Goal: Task Accomplishment & Management: Manage account settings

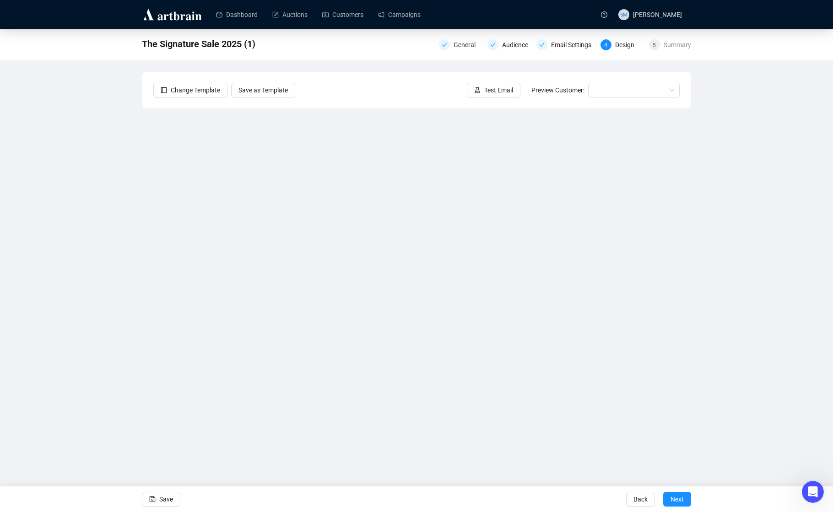
click at [773, 276] on div "The Signature Sale 2025 (1) General Audience Email Settings 4 Design 5 Summary …" at bounding box center [416, 227] width 833 height 397
click at [81, 118] on div "The Signature Sale 2025 (1) General Audience Email Settings 4 Design 5 Summary …" at bounding box center [416, 227] width 833 height 397
click at [157, 502] on button "Save" at bounding box center [161, 499] width 38 height 15
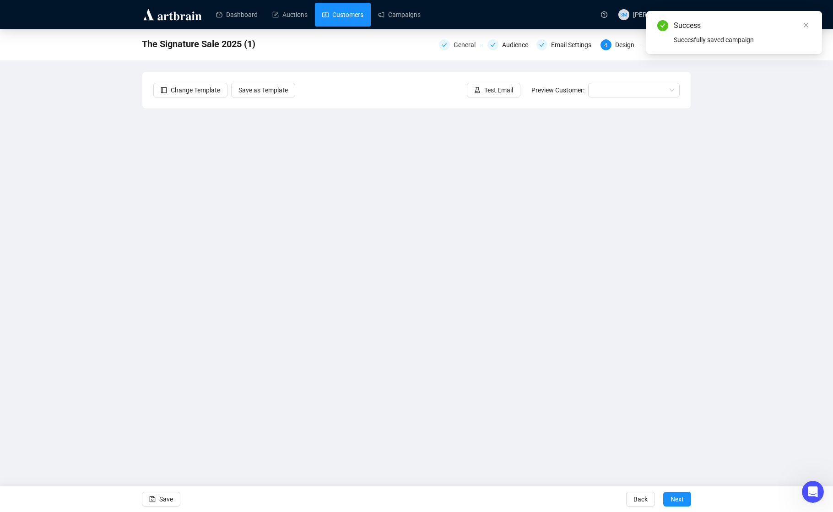
click at [331, 10] on link "Customers" at bounding box center [342, 15] width 41 height 24
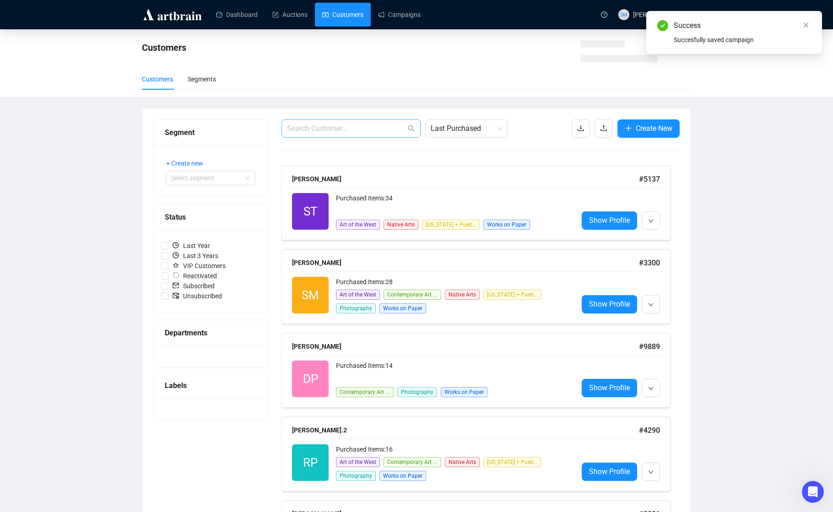
click at [355, 120] on span at bounding box center [350, 128] width 139 height 18
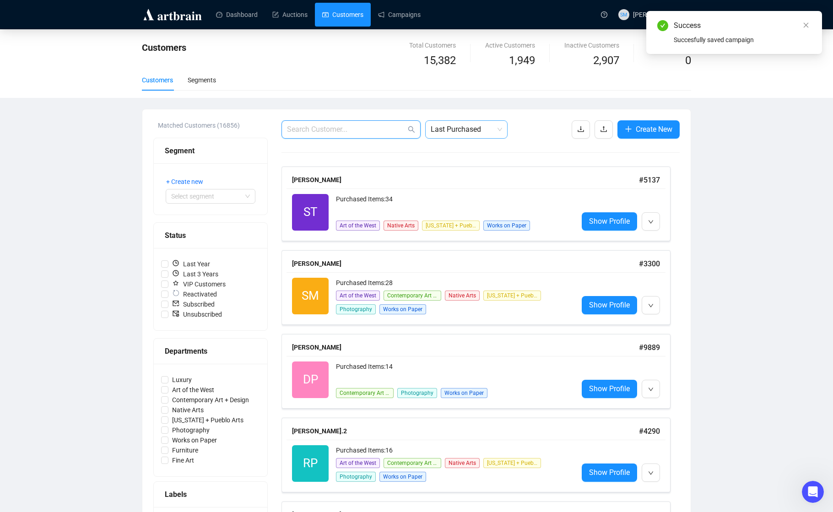
click at [457, 127] on span "Last Purchased" at bounding box center [466, 129] width 71 height 17
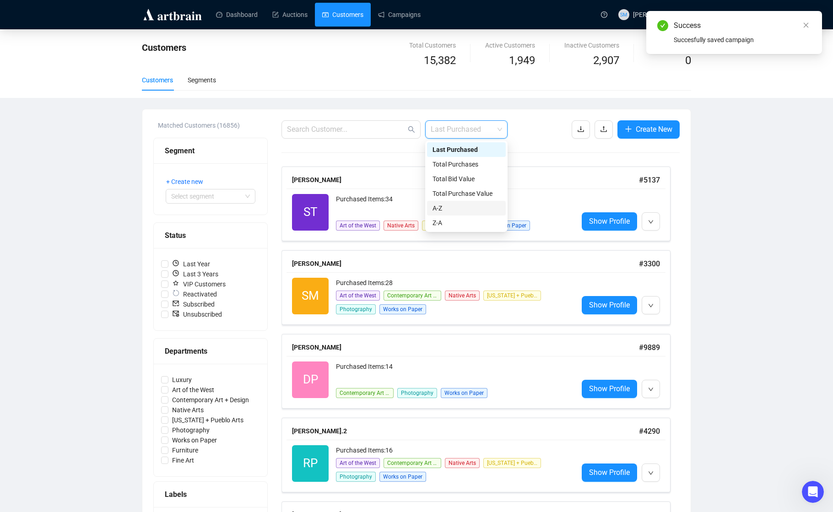
click at [452, 203] on div "A-Z" at bounding box center [466, 208] width 68 height 10
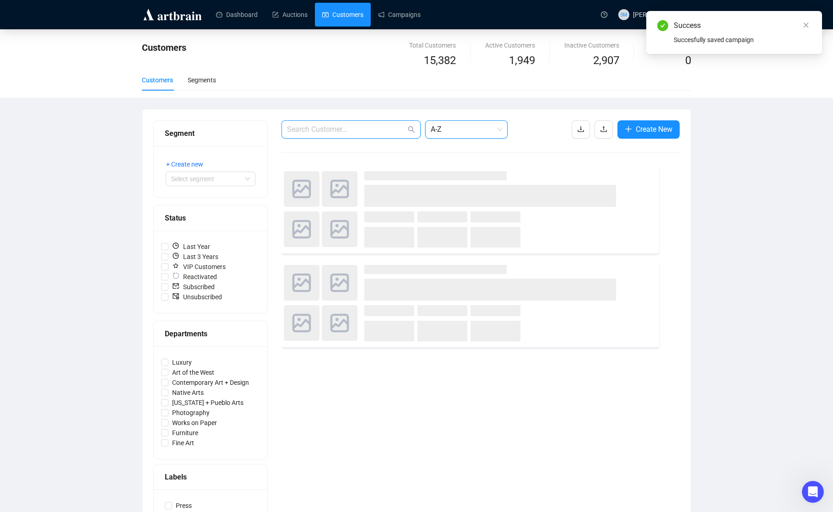
click at [350, 131] on input "text" at bounding box center [346, 129] width 119 height 11
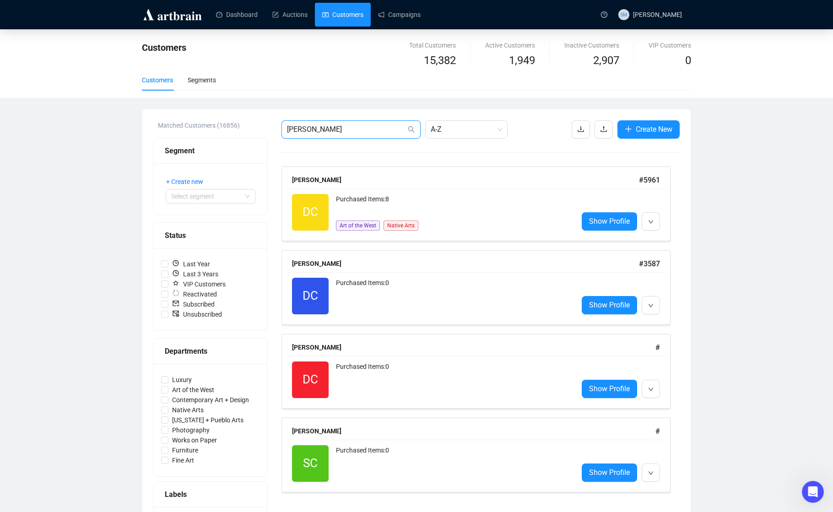
drag, startPoint x: 315, startPoint y: 130, endPoint x: 280, endPoint y: 126, distance: 35.5
click at [280, 126] on div "Matched Customers (16856) Segment + Create new Select segment Status Last Year …" at bounding box center [416, 464] width 526 height 688
paste input "[PERSON_NAME]"
type input "[PERSON_NAME]"
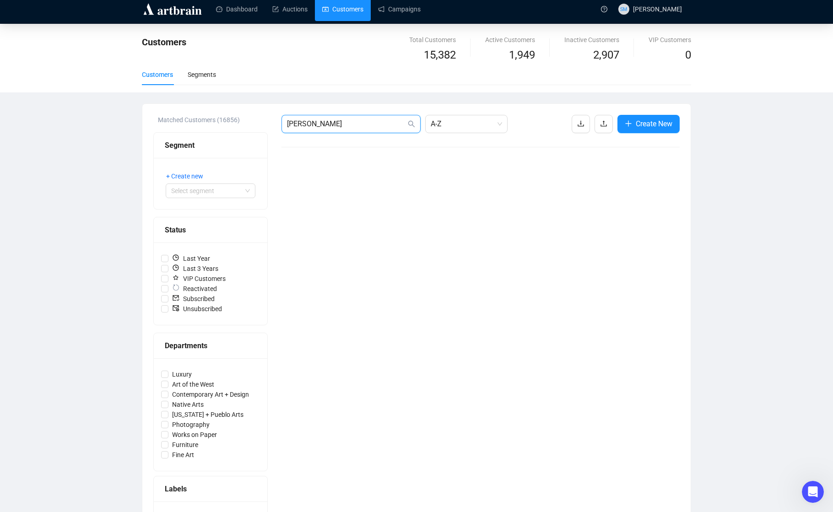
scroll to position [8, 0]
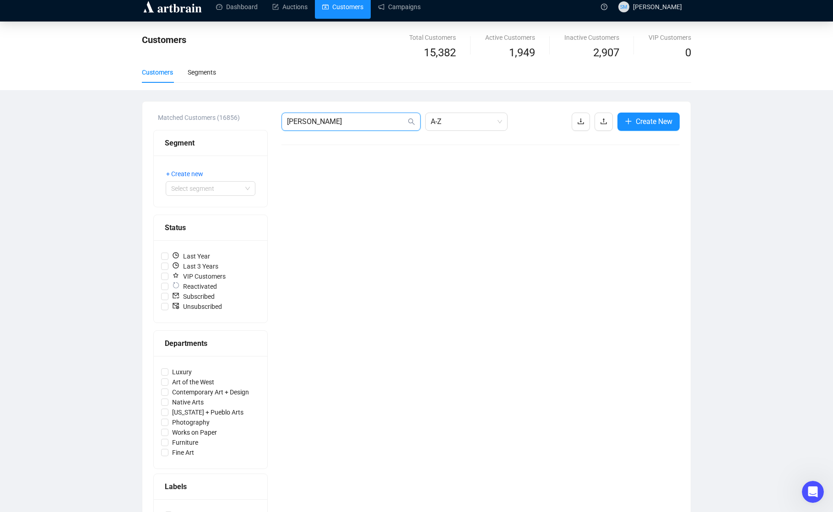
drag, startPoint x: 342, startPoint y: 120, endPoint x: 280, endPoint y: 117, distance: 61.8
click at [280, 117] on div "Matched Customers (16856) Segment + Create new Select segment Status Last Year …" at bounding box center [416, 457] width 526 height 688
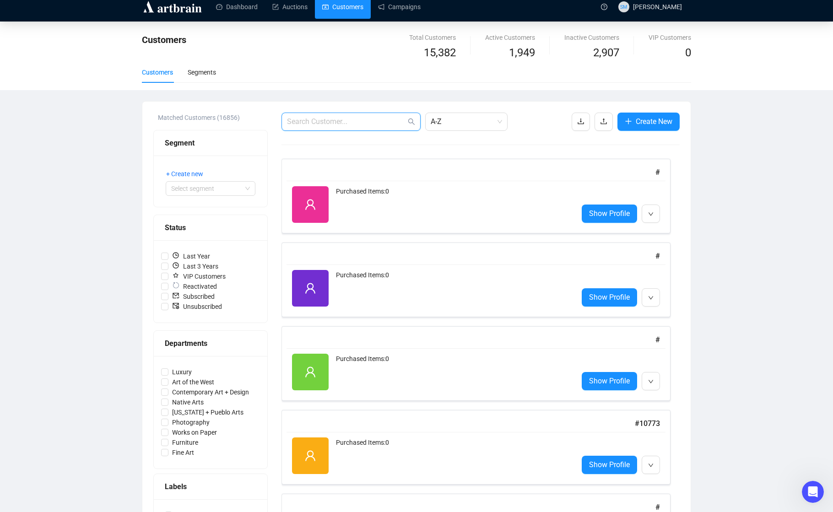
click at [354, 121] on input "text" at bounding box center [346, 121] width 119 height 11
paste input "[PERSON_NAME]"
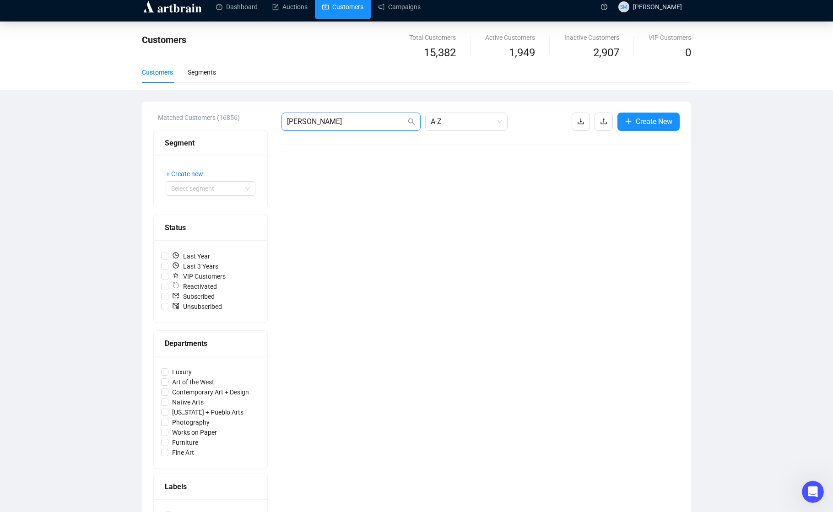
click at [318, 121] on input "[PERSON_NAME]" at bounding box center [346, 121] width 119 height 11
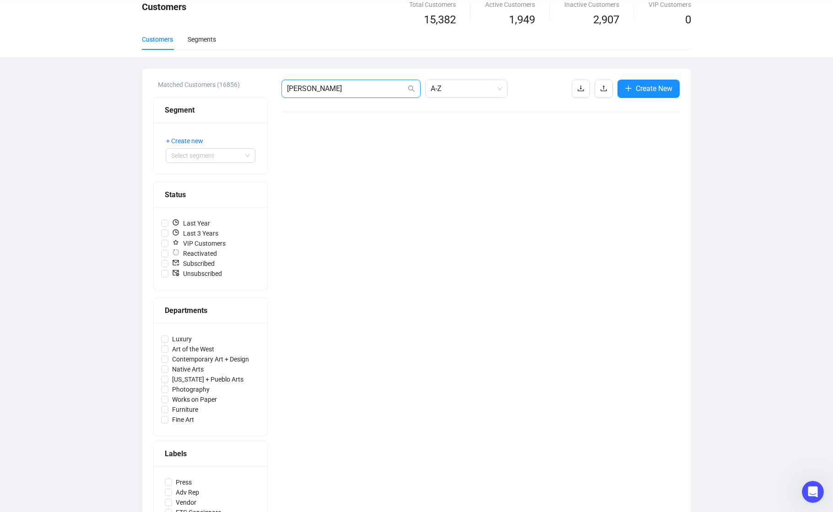
scroll to position [0, 0]
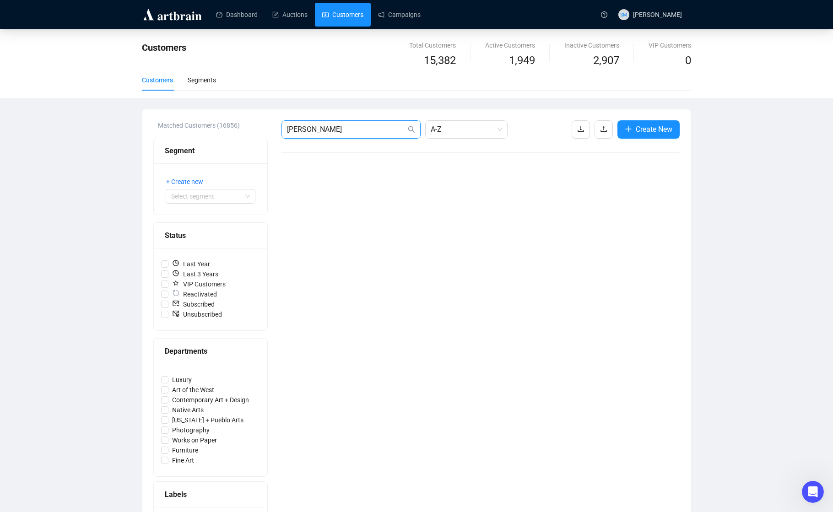
click at [341, 131] on input "[PERSON_NAME]" at bounding box center [346, 129] width 119 height 11
click at [365, 128] on input "[PERSON_NAME]" at bounding box center [346, 129] width 119 height 11
click at [159, 83] on div "Customers" at bounding box center [157, 80] width 31 height 10
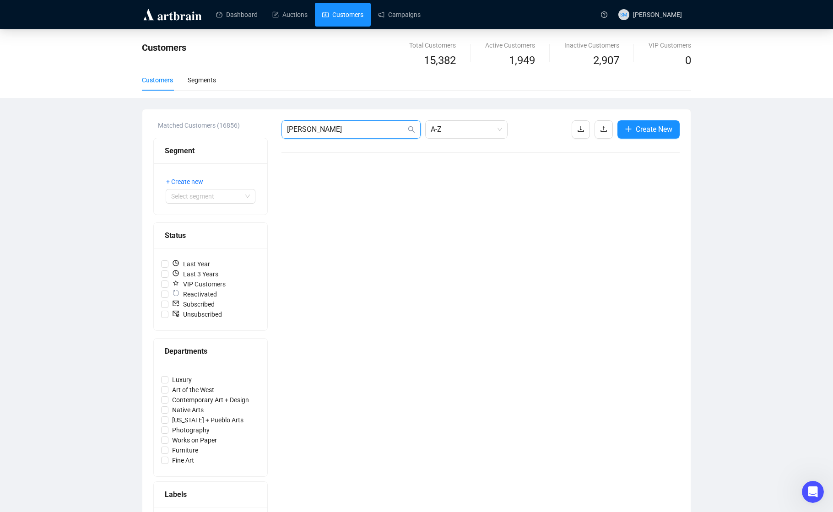
click at [314, 129] on input "[PERSON_NAME]" at bounding box center [346, 129] width 119 height 11
drag, startPoint x: 314, startPoint y: 129, endPoint x: 283, endPoint y: 128, distance: 31.6
click at [283, 128] on span "[PERSON_NAME]" at bounding box center [350, 129] width 139 height 18
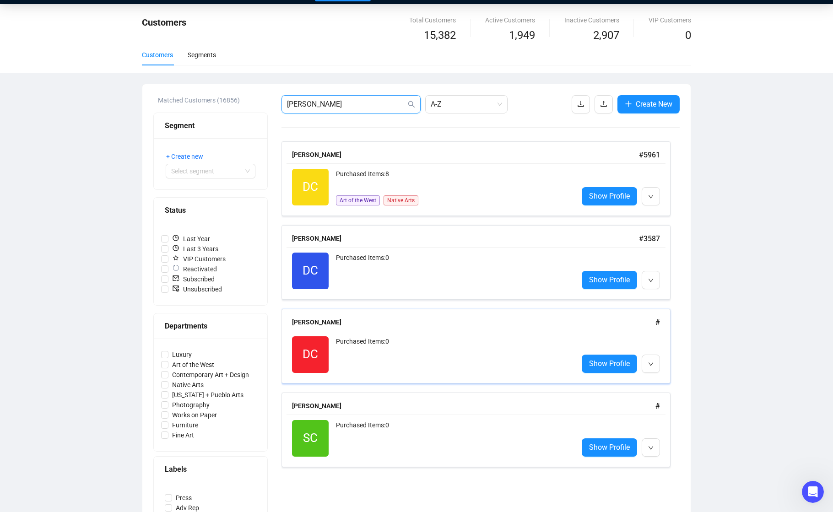
scroll to position [34, 0]
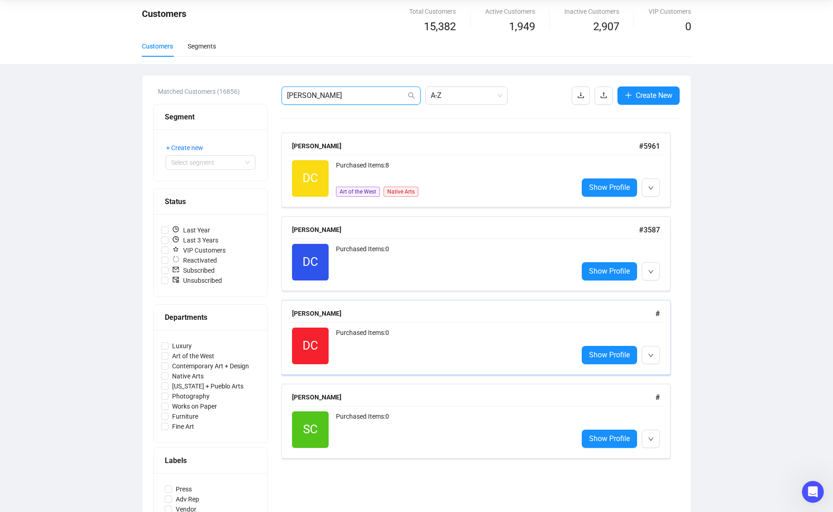
type input "[PERSON_NAME]"
click at [422, 314] on div "[PERSON_NAME]" at bounding box center [473, 313] width 363 height 10
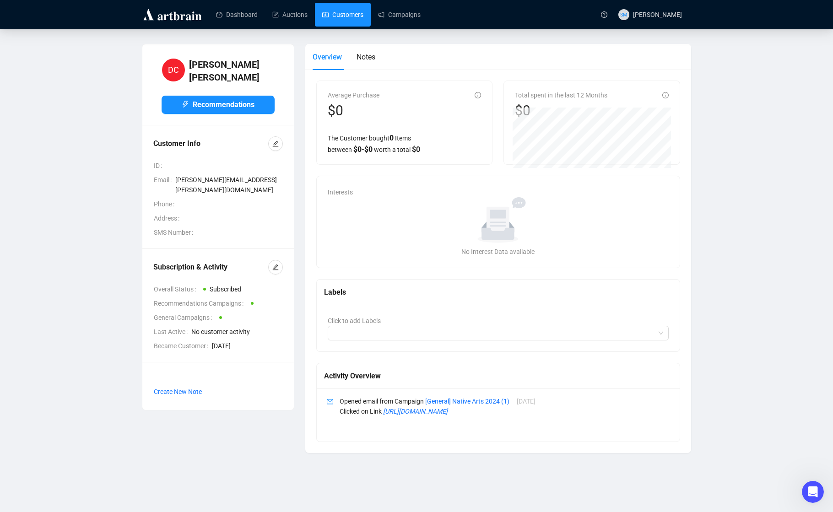
click at [346, 20] on link "Customers" at bounding box center [342, 15] width 41 height 24
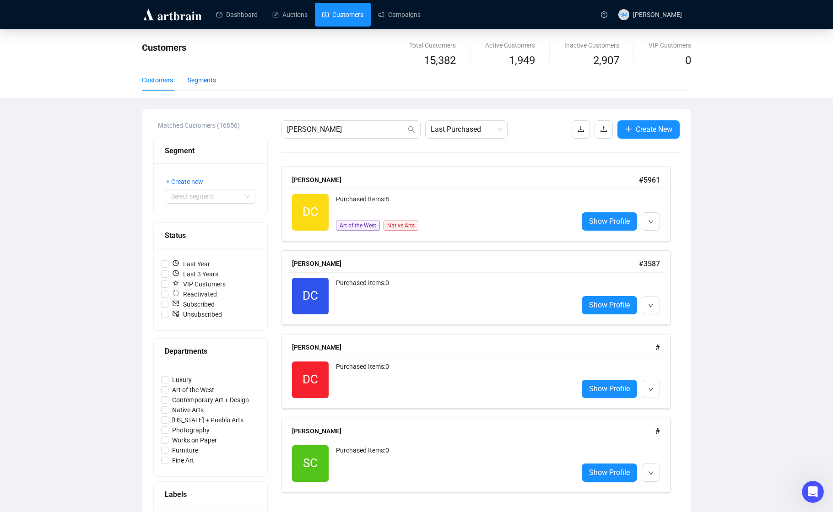
click at [201, 79] on div "Segments" at bounding box center [202, 80] width 28 height 10
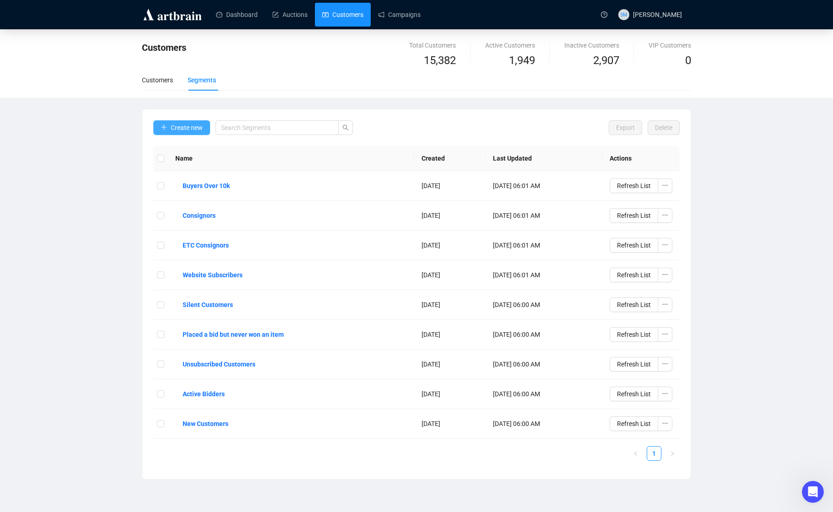
click at [196, 128] on span "Create new" at bounding box center [187, 128] width 32 height 10
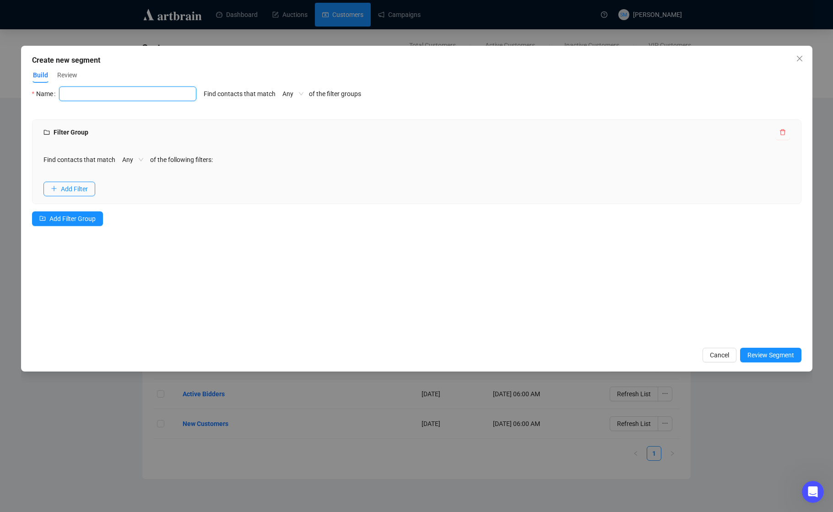
click at [92, 93] on input "text" at bounding box center [127, 93] width 137 height 15
click at [493, 91] on div "Name Name cannot be empty Find contacts that match Any of the filter groups" at bounding box center [416, 99] width 769 height 26
click at [450, 88] on div "Name Name cannot be empty Find contacts that match Any of the filter groups" at bounding box center [416, 99] width 769 height 26
click at [97, 94] on input "text" at bounding box center [127, 93] width 137 height 15
type input "website signup"
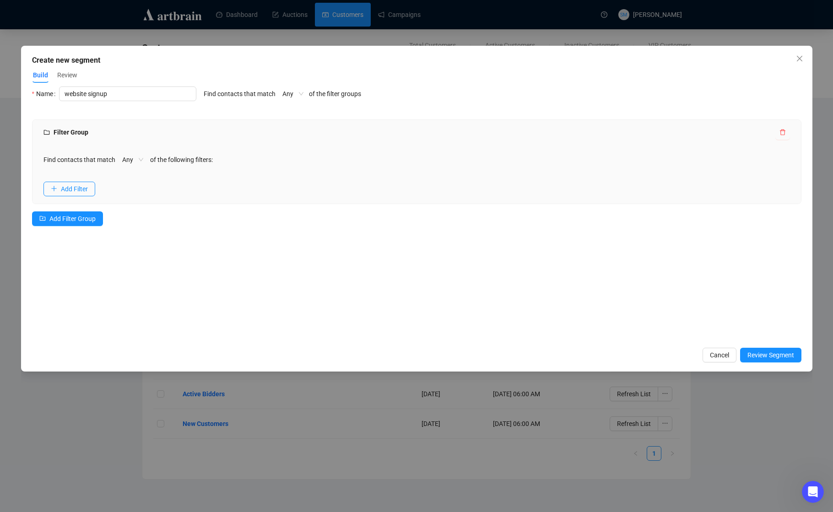
click at [137, 115] on div "Name website signup Find contacts that match Any of the filter groups Filter Gr…" at bounding box center [416, 214] width 769 height 256
click at [142, 157] on span "Any" at bounding box center [132, 160] width 21 height 14
click at [129, 177] on div "Any" at bounding box center [134, 178] width 17 height 10
click at [82, 184] on span "Add Filter" at bounding box center [74, 189] width 27 height 10
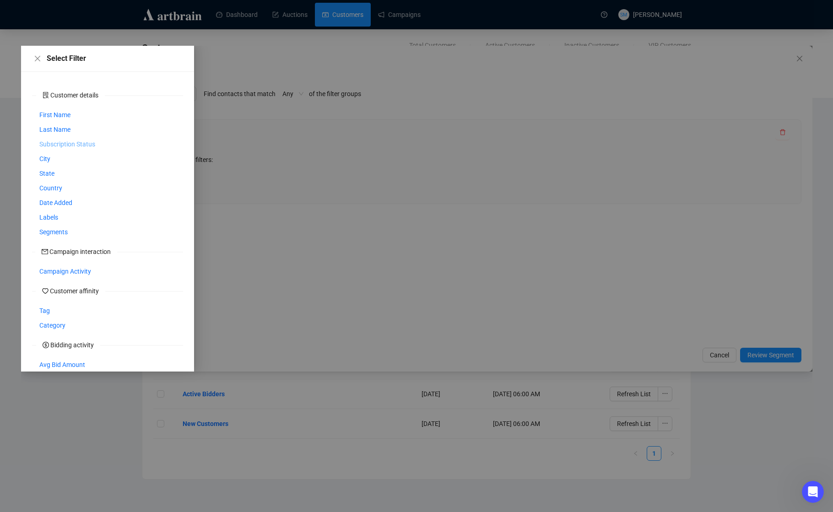
click at [59, 144] on span "Subscription Status" at bounding box center [67, 144] width 56 height 10
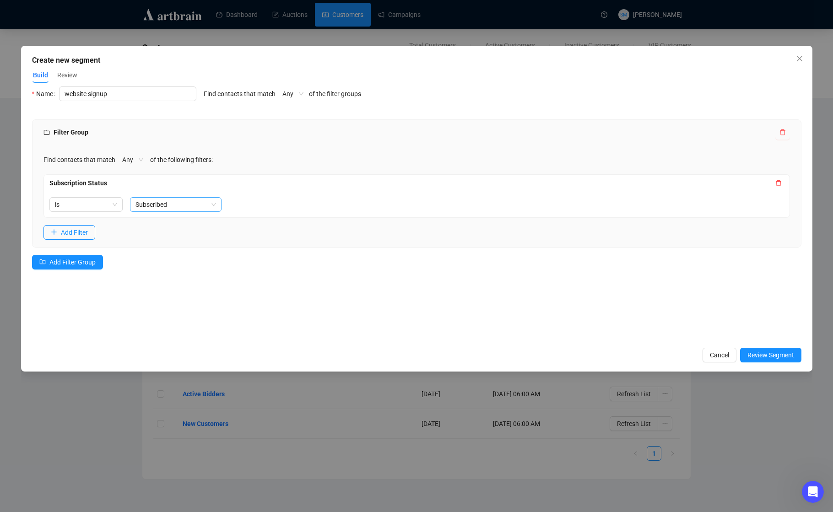
click at [185, 204] on span "Subscribed" at bounding box center [175, 205] width 81 height 14
click at [268, 165] on div "Find contacts that match Any of the following filters:" at bounding box center [416, 159] width 746 height 15
click at [702, 356] on button "Cancel" at bounding box center [719, 355] width 34 height 15
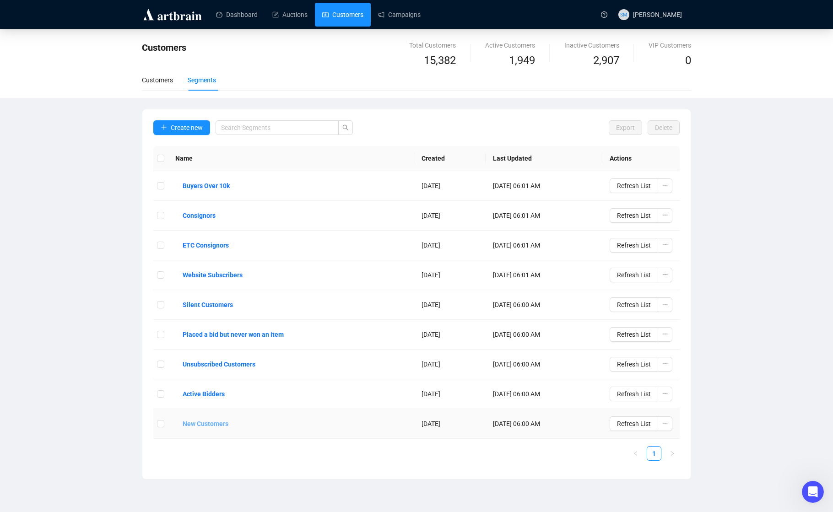
click at [223, 424] on b "New Customers" at bounding box center [206, 424] width 46 height 10
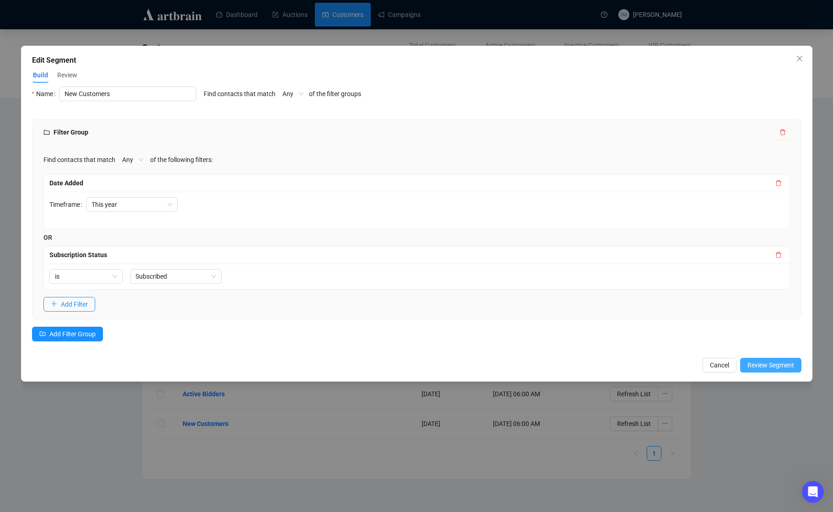
click at [763, 364] on span "Review Segment" at bounding box center [770, 365] width 47 height 10
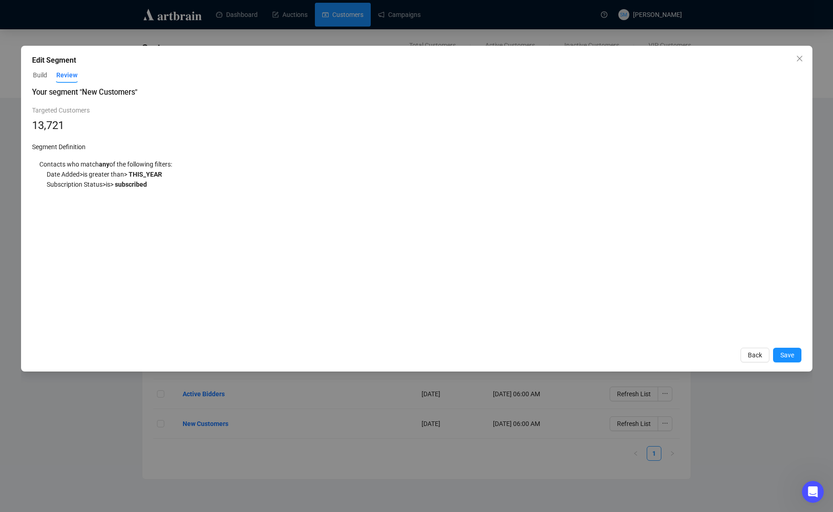
click at [40, 75] on span "Build" at bounding box center [40, 75] width 14 height 10
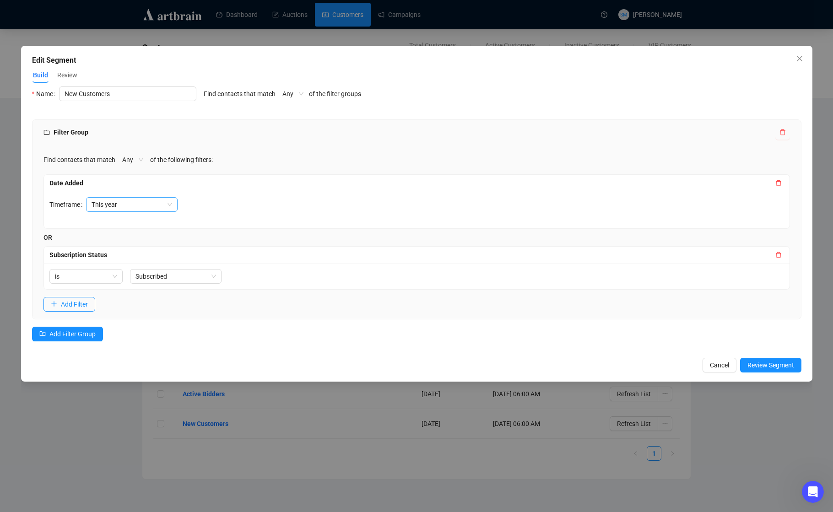
click at [172, 203] on span "This year" at bounding box center [132, 205] width 81 height 14
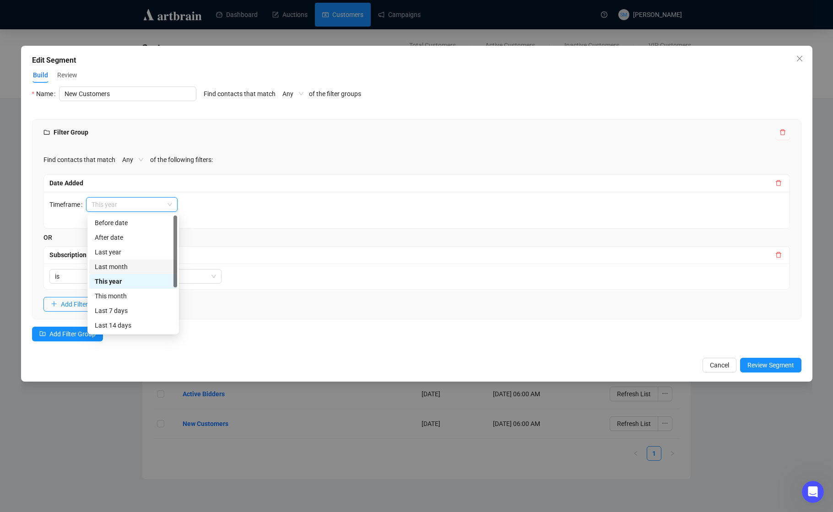
click at [122, 264] on div "Last month" at bounding box center [133, 267] width 77 height 10
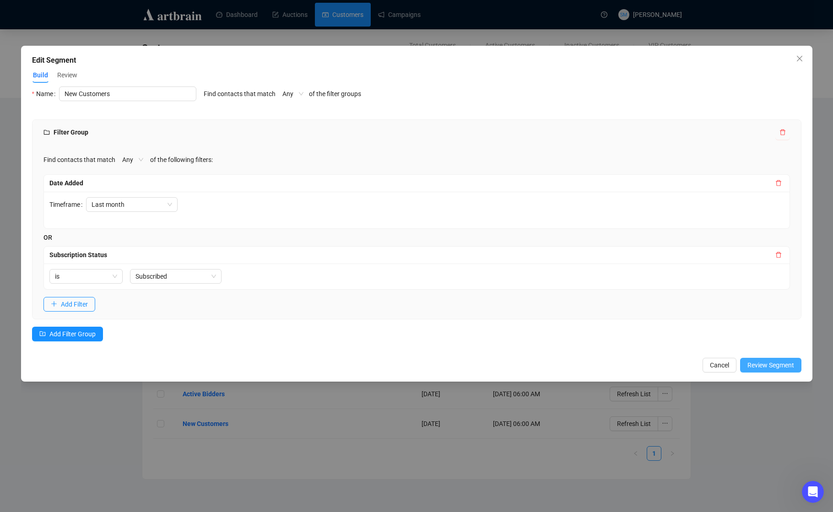
click at [764, 364] on span "Review Segment" at bounding box center [770, 365] width 47 height 10
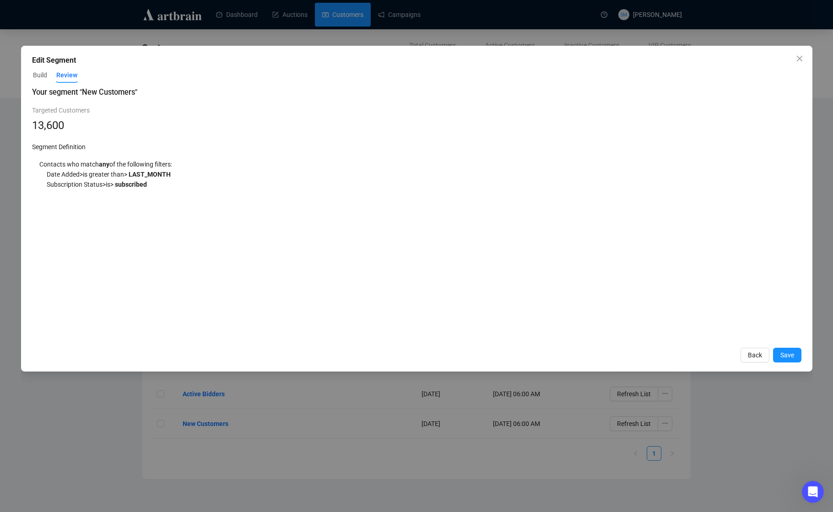
click at [39, 75] on span "Build" at bounding box center [40, 75] width 14 height 10
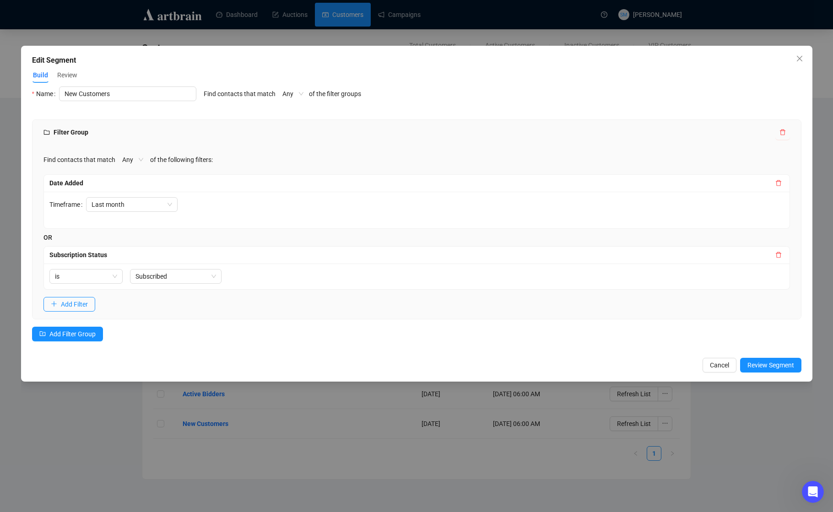
click at [158, 115] on div "Select Filter Customer details First Name Last Name Subscription Status City St…" at bounding box center [416, 219] width 769 height 266
click at [171, 275] on span "Subscribed" at bounding box center [175, 276] width 81 height 14
click at [164, 255] on div "Subscription Status" at bounding box center [410, 255] width 723 height 10
click at [779, 253] on icon "delete" at bounding box center [778, 255] width 6 height 6
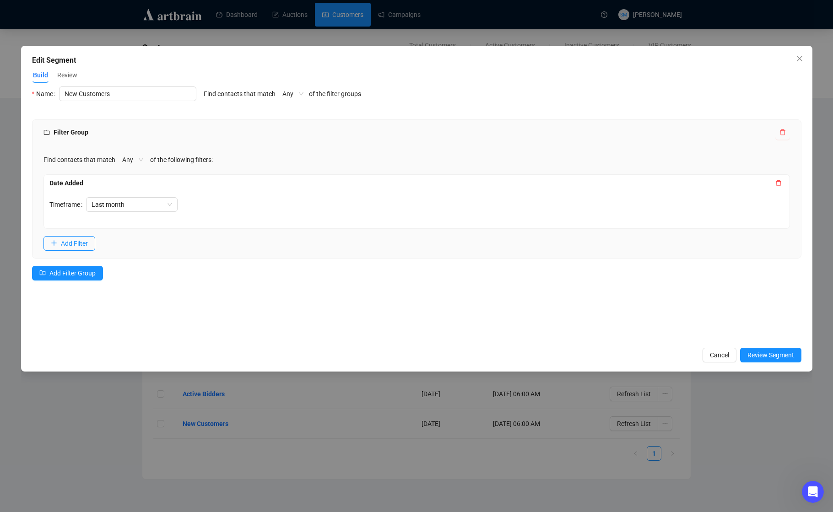
drag, startPoint x: 768, startPoint y: 352, endPoint x: 756, endPoint y: 347, distance: 13.1
click at [768, 352] on span "Review Segment" at bounding box center [770, 355] width 47 height 10
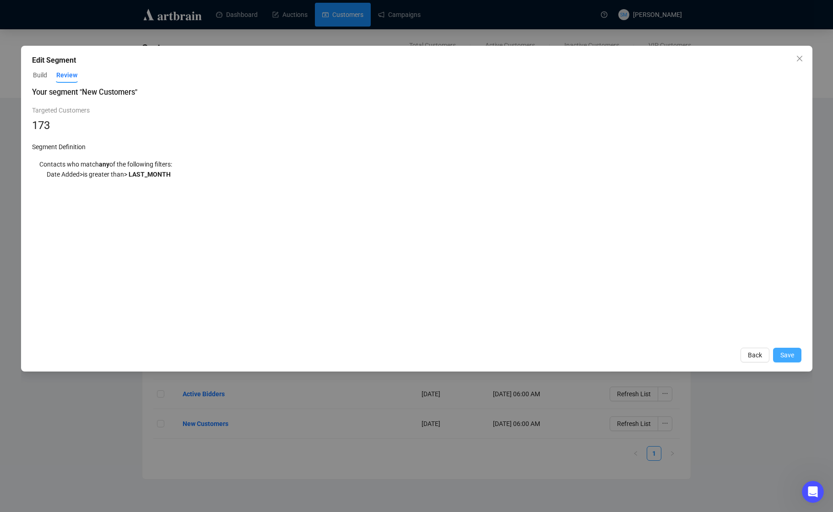
click at [783, 361] on button "Save" at bounding box center [787, 355] width 28 height 15
click at [747, 356] on div "Edit Segment Build Review Select Filter Customer details First Name Last Name S…" at bounding box center [416, 256] width 833 height 512
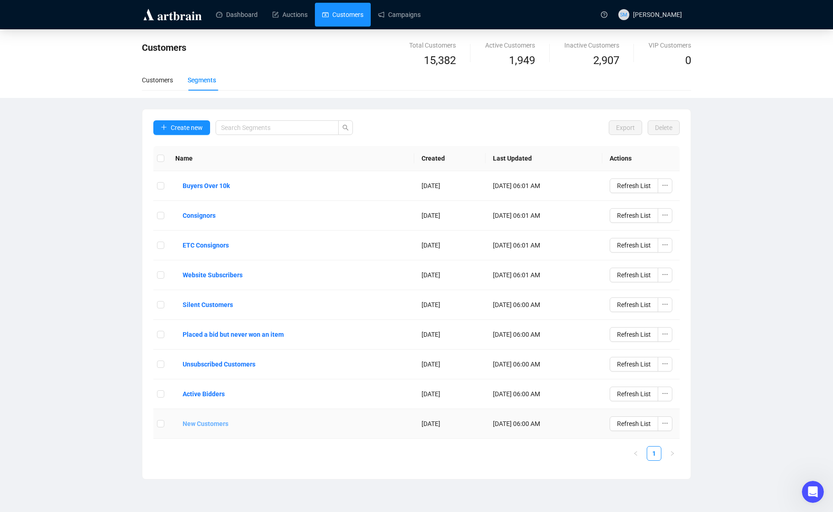
click at [200, 422] on b "New Customers" at bounding box center [206, 424] width 46 height 10
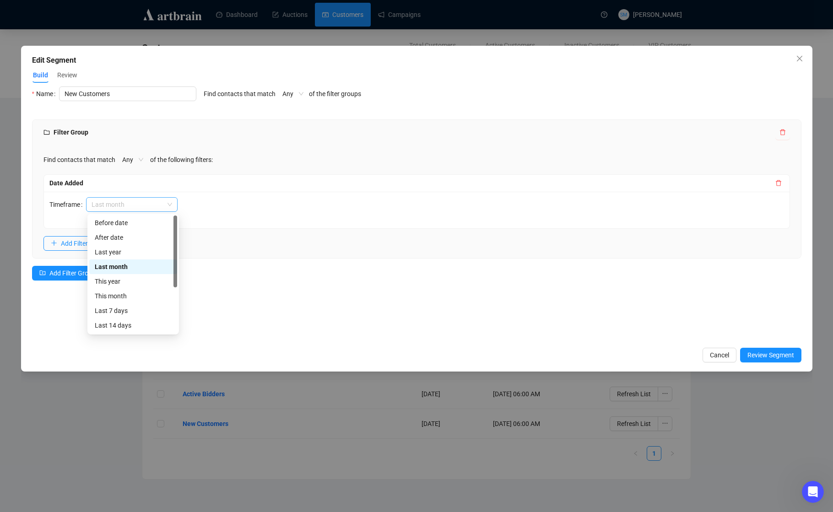
click at [170, 205] on span "Last month" at bounding box center [132, 205] width 81 height 14
click at [118, 296] on div "This month" at bounding box center [133, 296] width 77 height 10
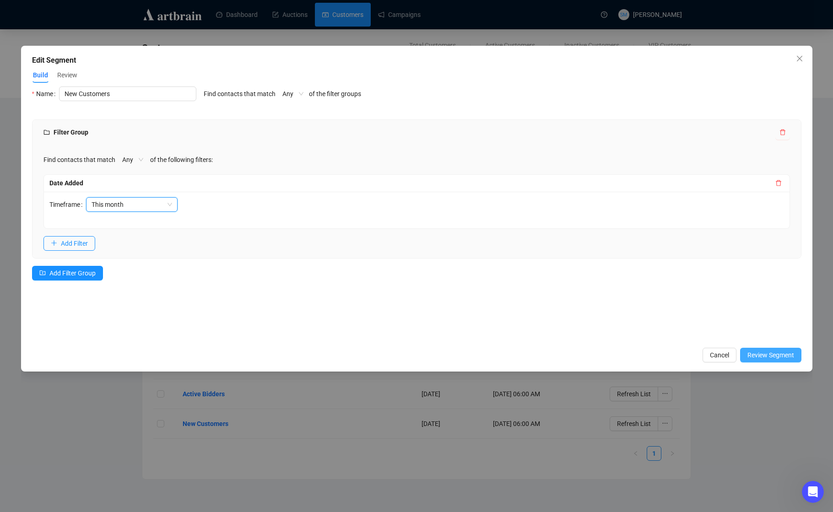
click at [763, 355] on span "Review Segment" at bounding box center [770, 355] width 47 height 10
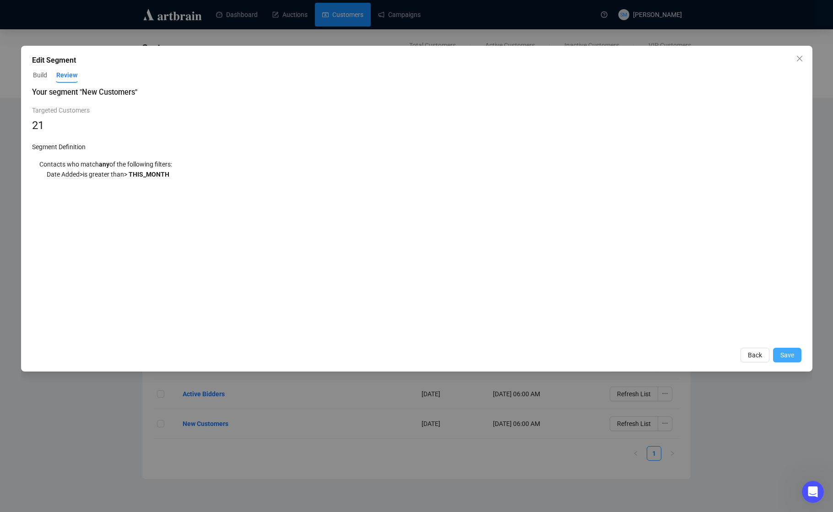
click at [786, 356] on span "Save" at bounding box center [787, 355] width 14 height 10
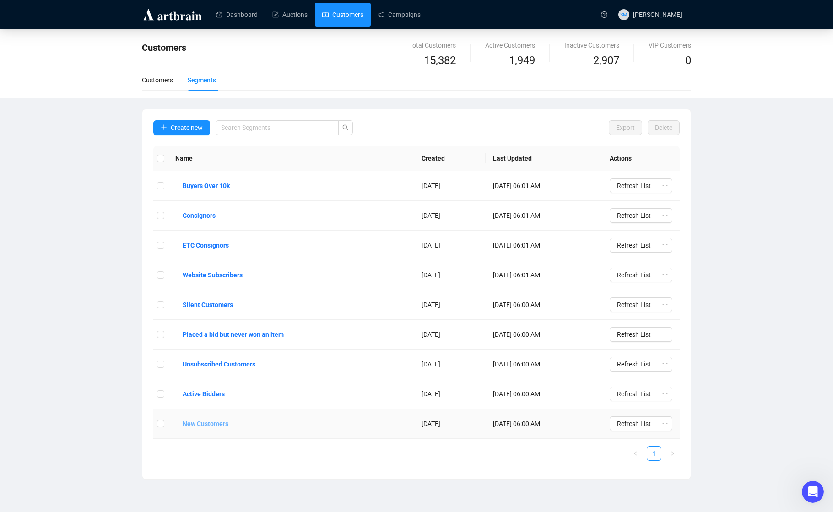
click at [194, 426] on b "New Customers" at bounding box center [206, 424] width 46 height 10
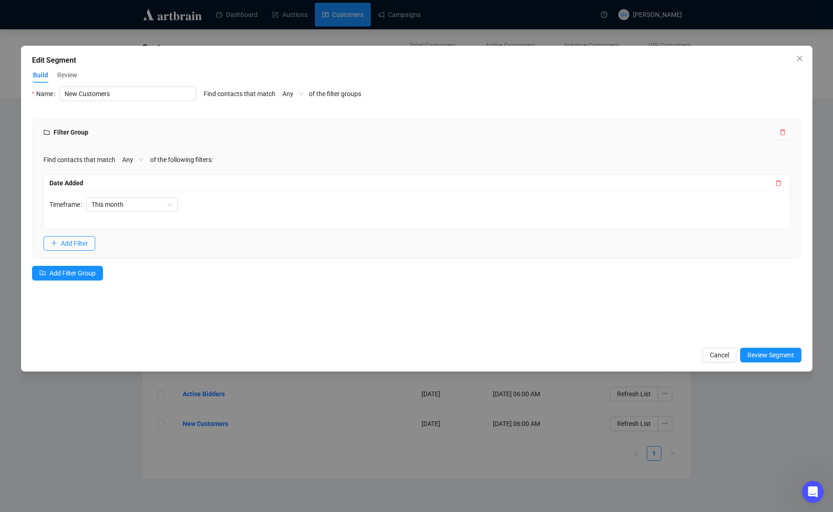
click at [65, 74] on span "Review" at bounding box center [67, 75] width 20 height 10
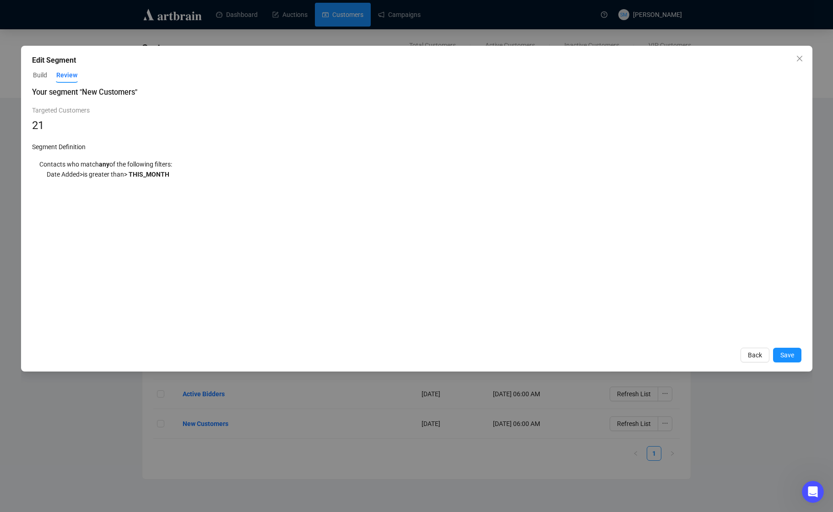
click at [43, 77] on span "Build" at bounding box center [40, 75] width 14 height 10
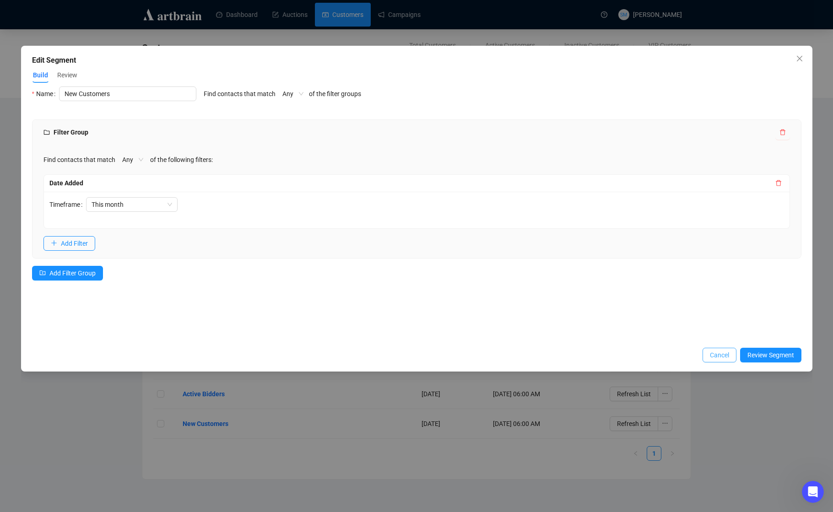
click at [747, 350] on span "Review Segment" at bounding box center [770, 355] width 47 height 10
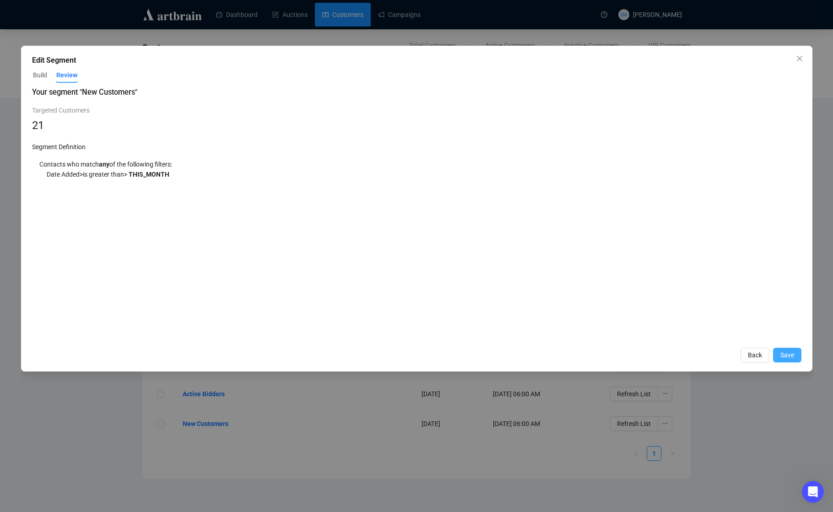
click at [789, 353] on span "Save" at bounding box center [787, 355] width 14 height 10
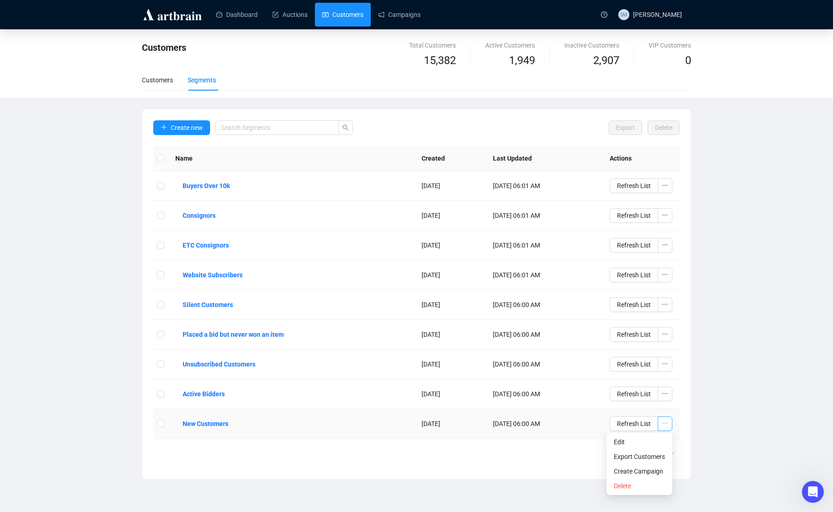
click at [663, 420] on icon "ellipsis" at bounding box center [665, 423] width 6 height 6
click at [618, 454] on span "Export Customers" at bounding box center [639, 457] width 51 height 10
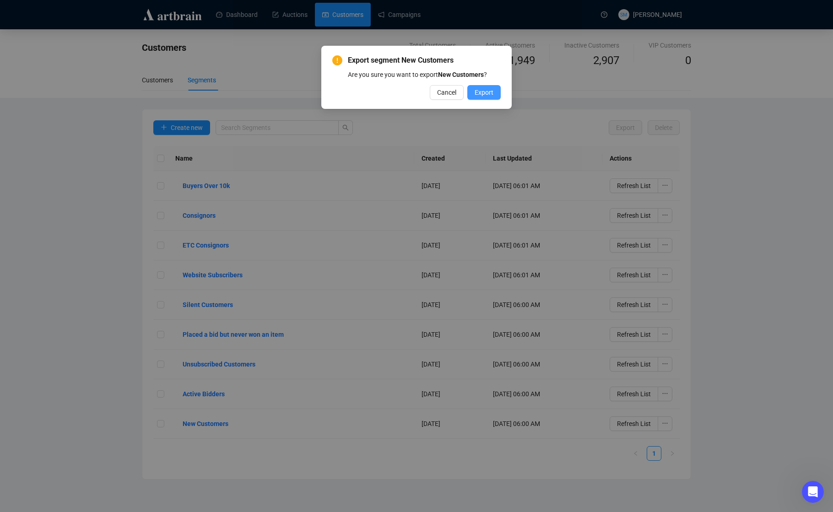
click at [490, 90] on span "Export" at bounding box center [483, 92] width 19 height 10
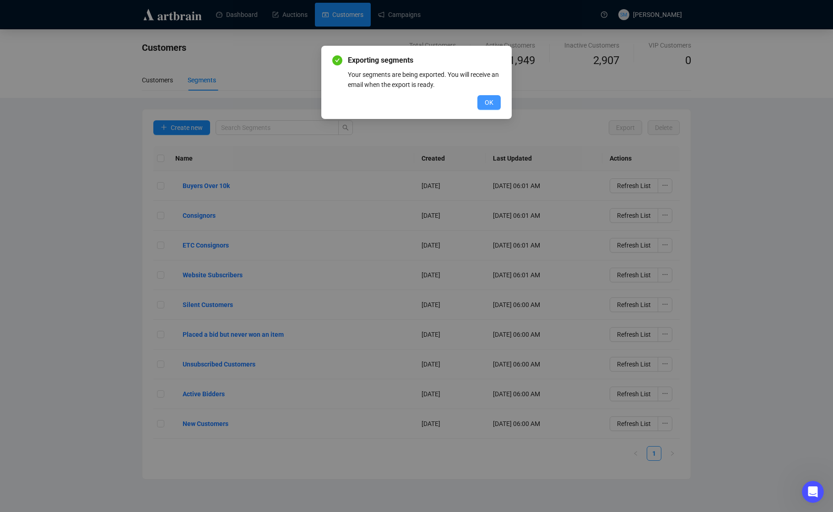
click at [488, 97] on span "OK" at bounding box center [489, 102] width 9 height 10
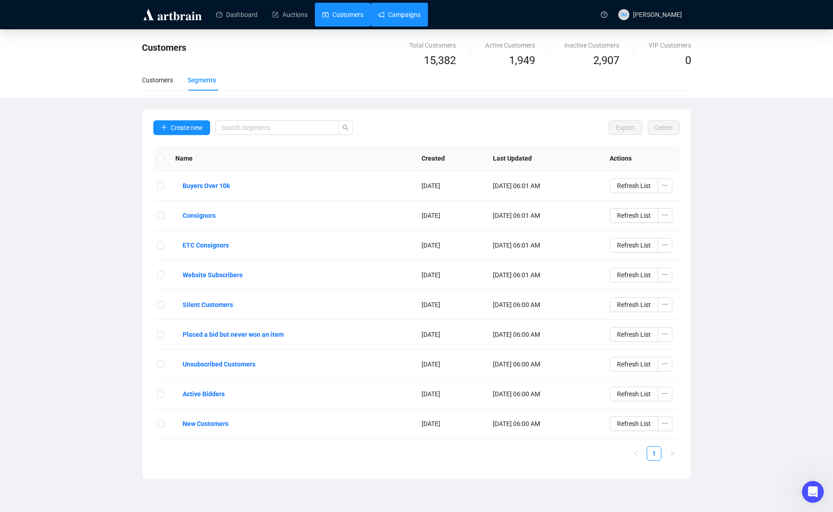
click at [414, 17] on link "Campaigns" at bounding box center [399, 15] width 43 height 24
